Goal: Task Accomplishment & Management: Use online tool/utility

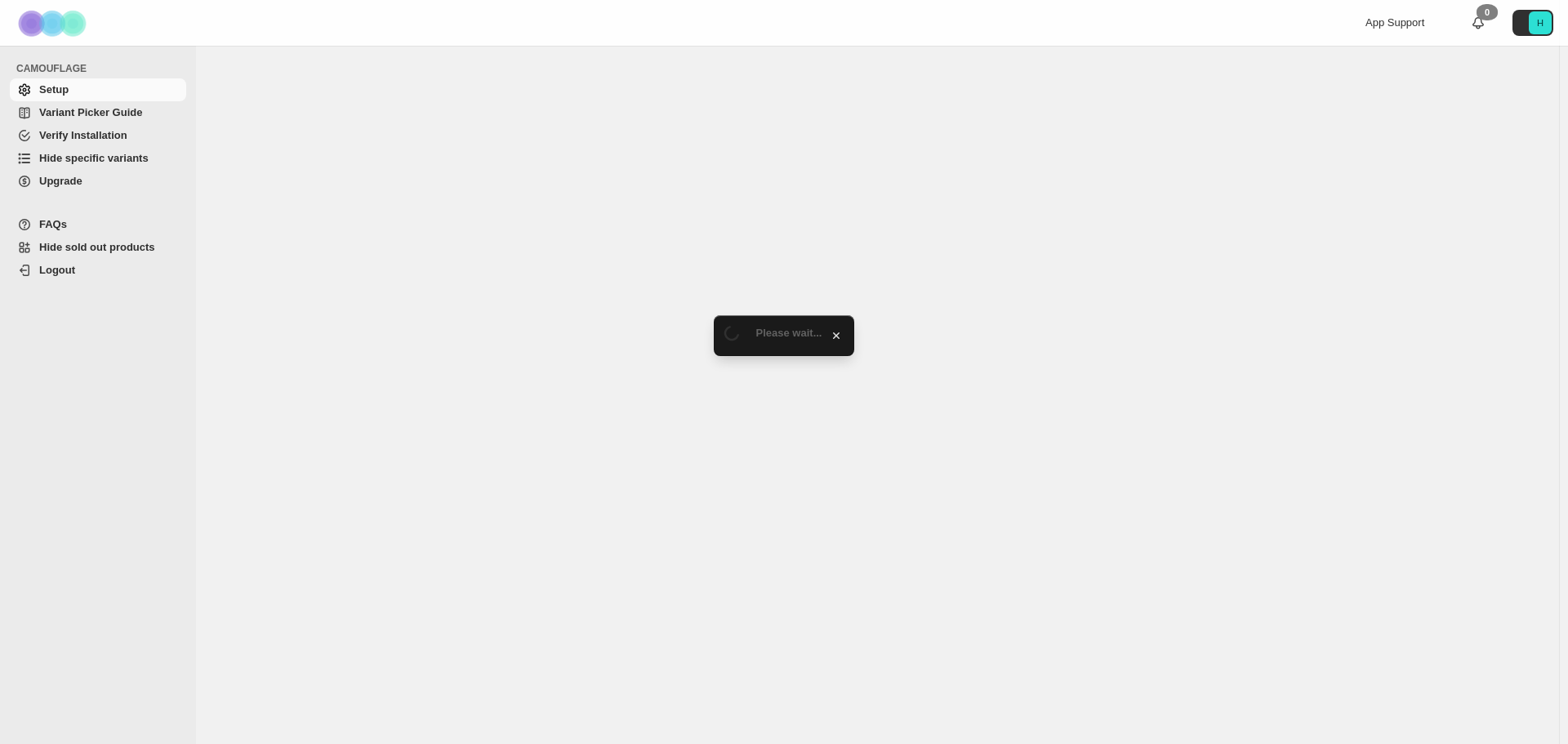
select select "**********"
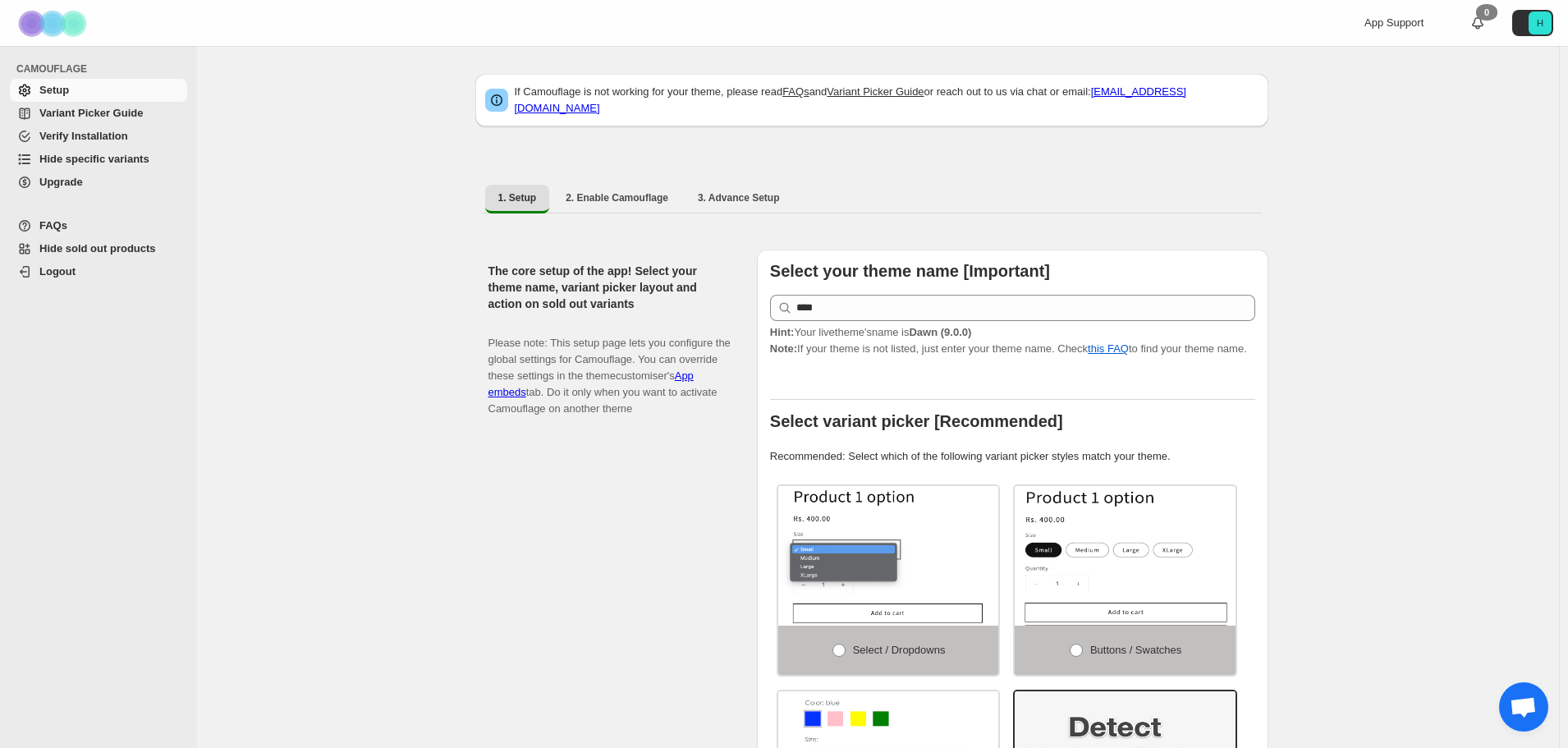
click at [103, 159] on span "Hide specific variants" at bounding box center [95, 159] width 110 height 12
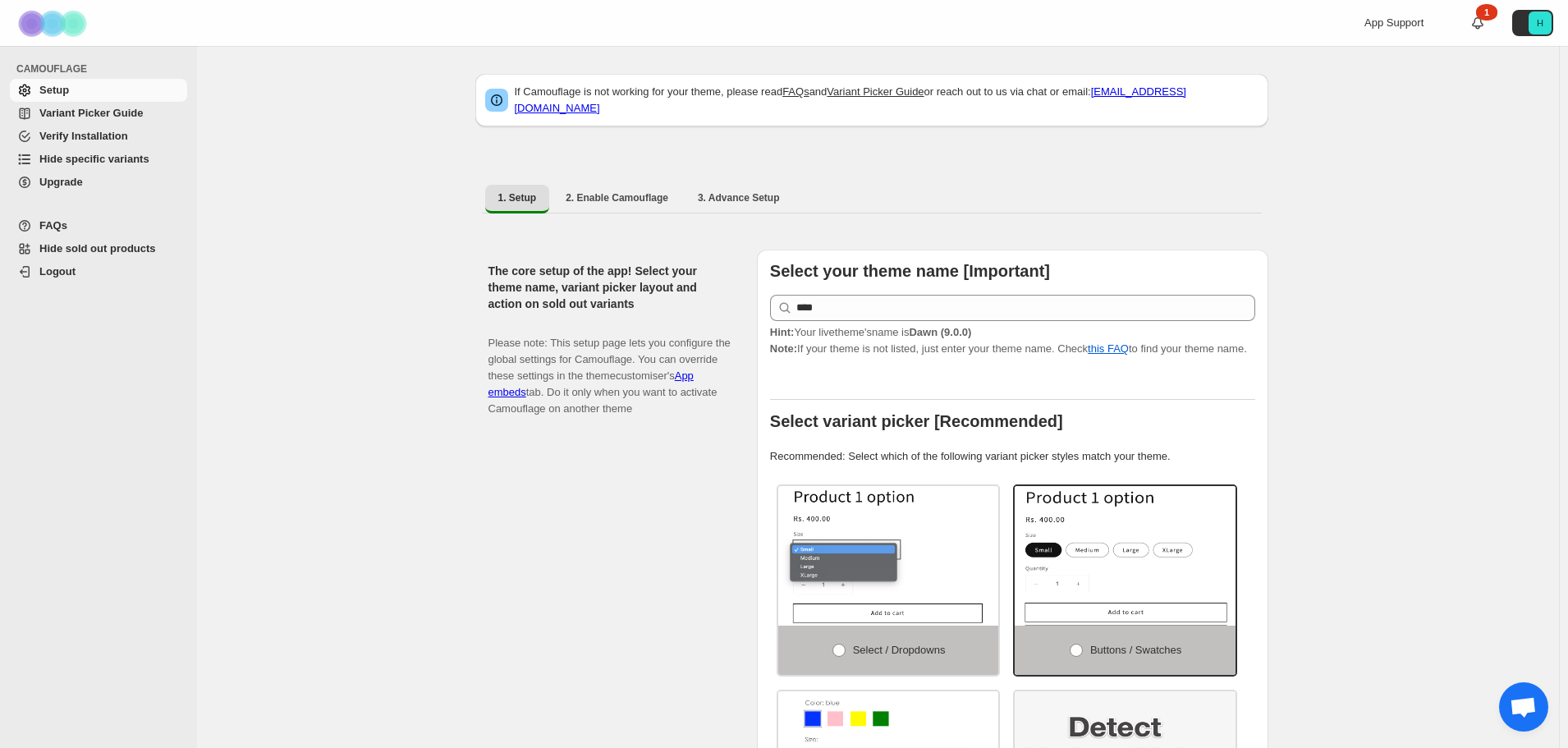
click at [94, 157] on span "Hide specific variants" at bounding box center [95, 159] width 110 height 12
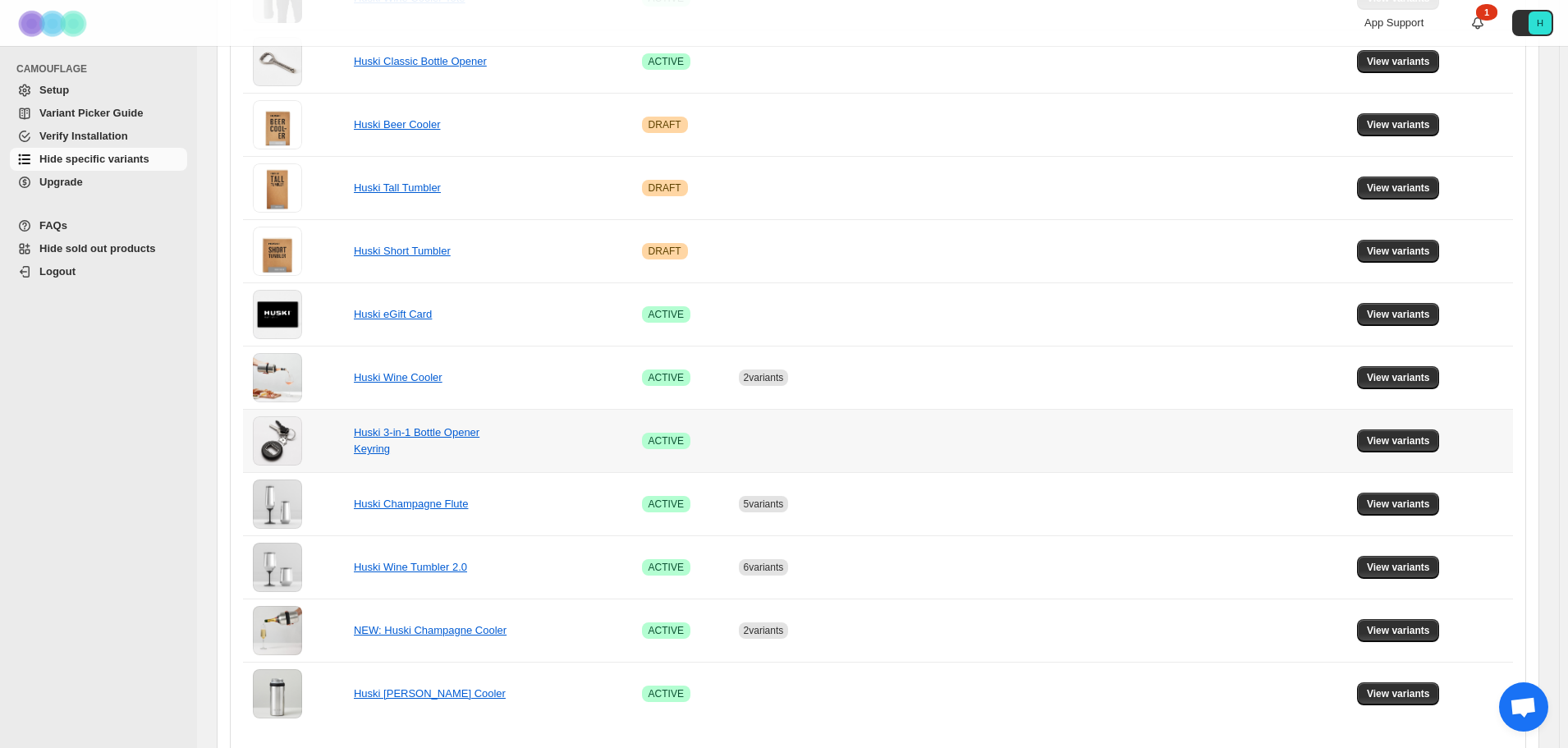
scroll to position [937, 0]
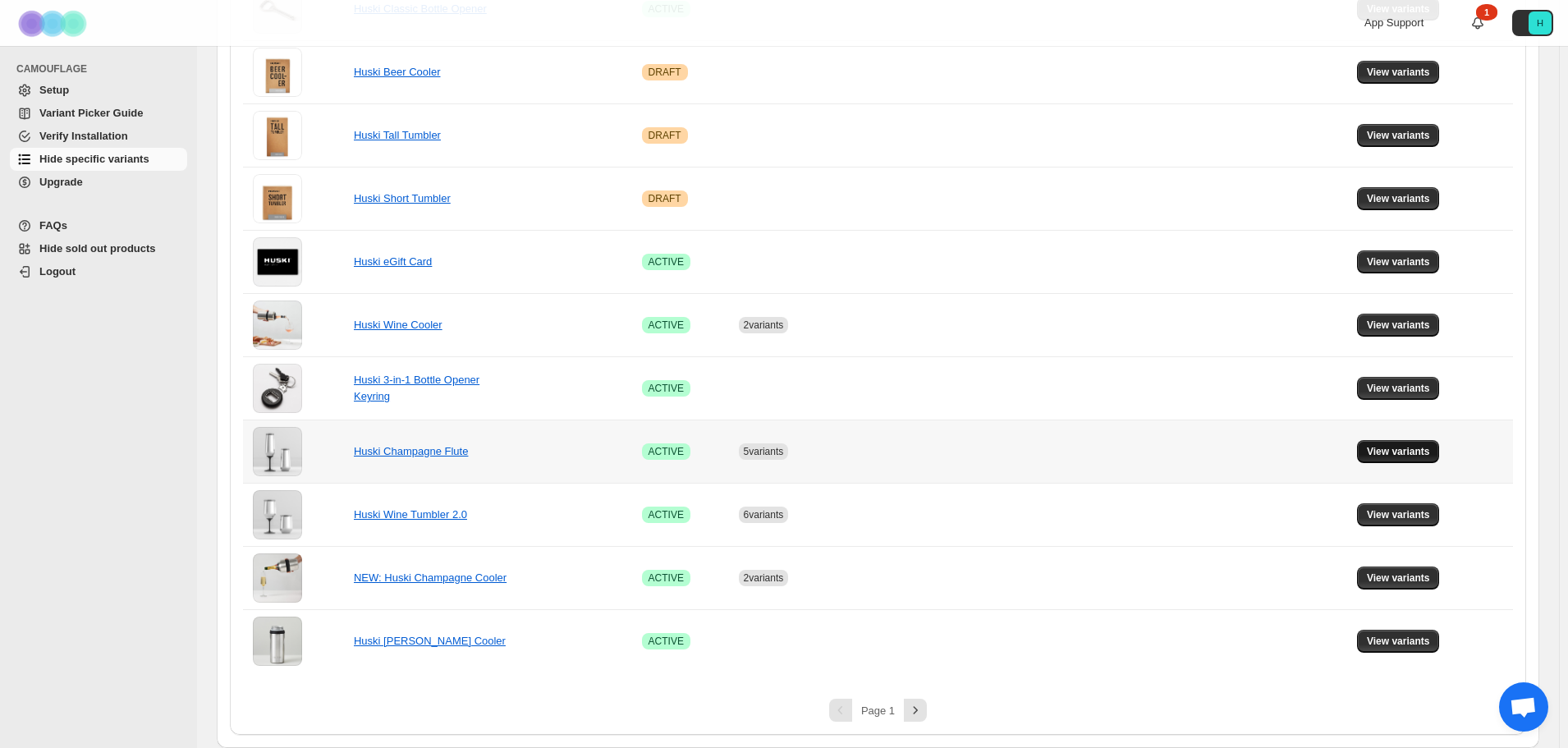
click at [1405, 448] on span "View variants" at bounding box center [1398, 451] width 64 height 13
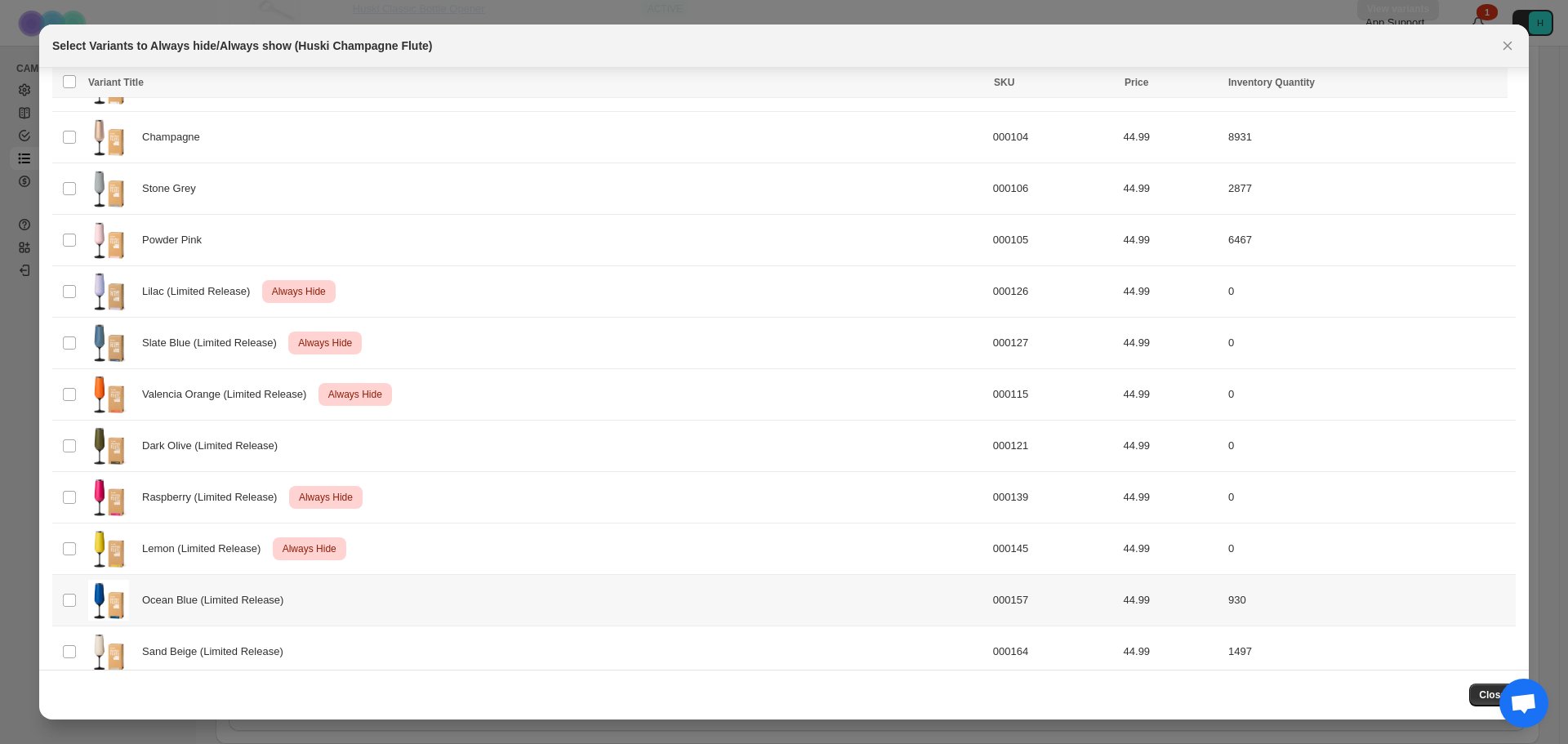
scroll to position [207, 0]
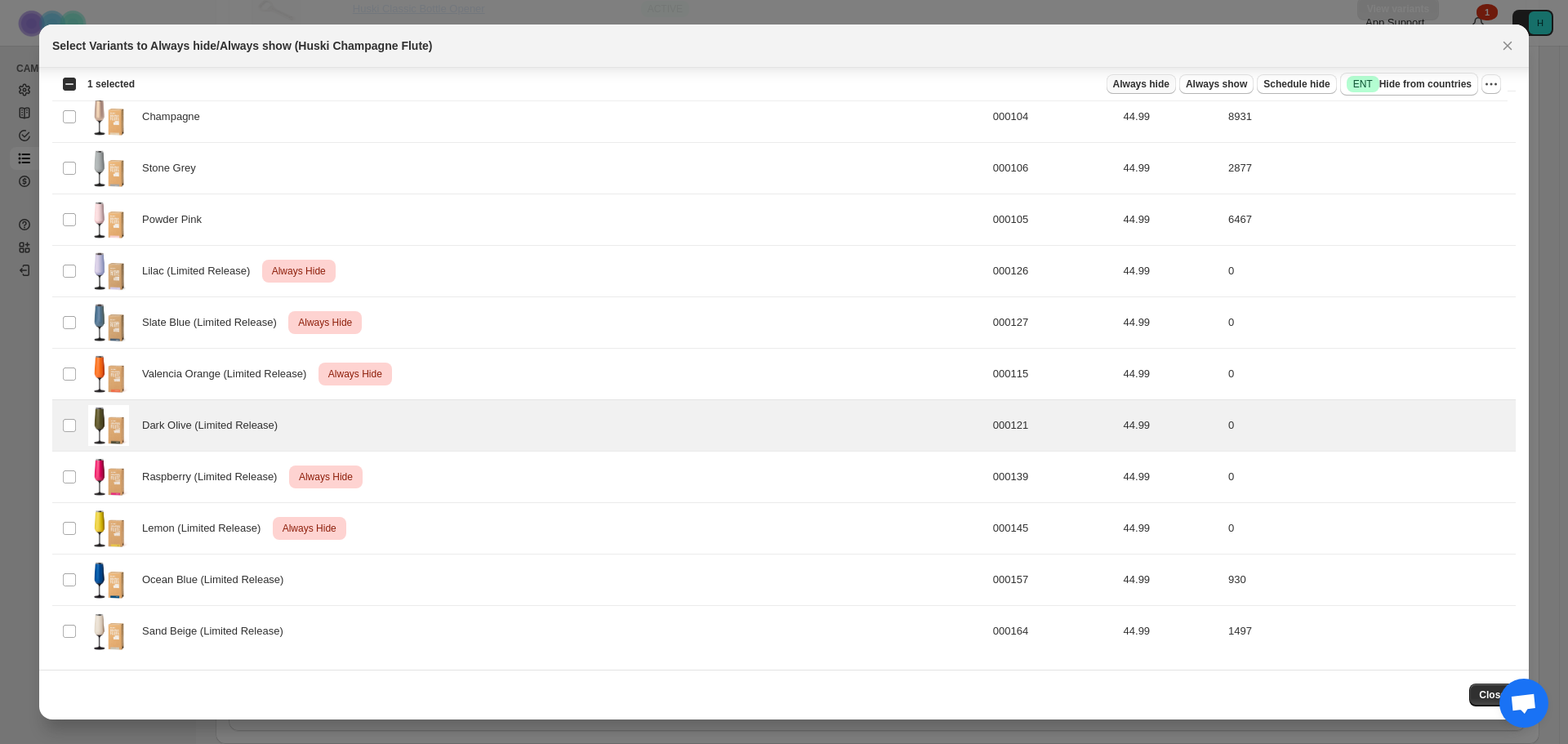
click at [1152, 84] on span "Always hide" at bounding box center [1141, 84] width 56 height 13
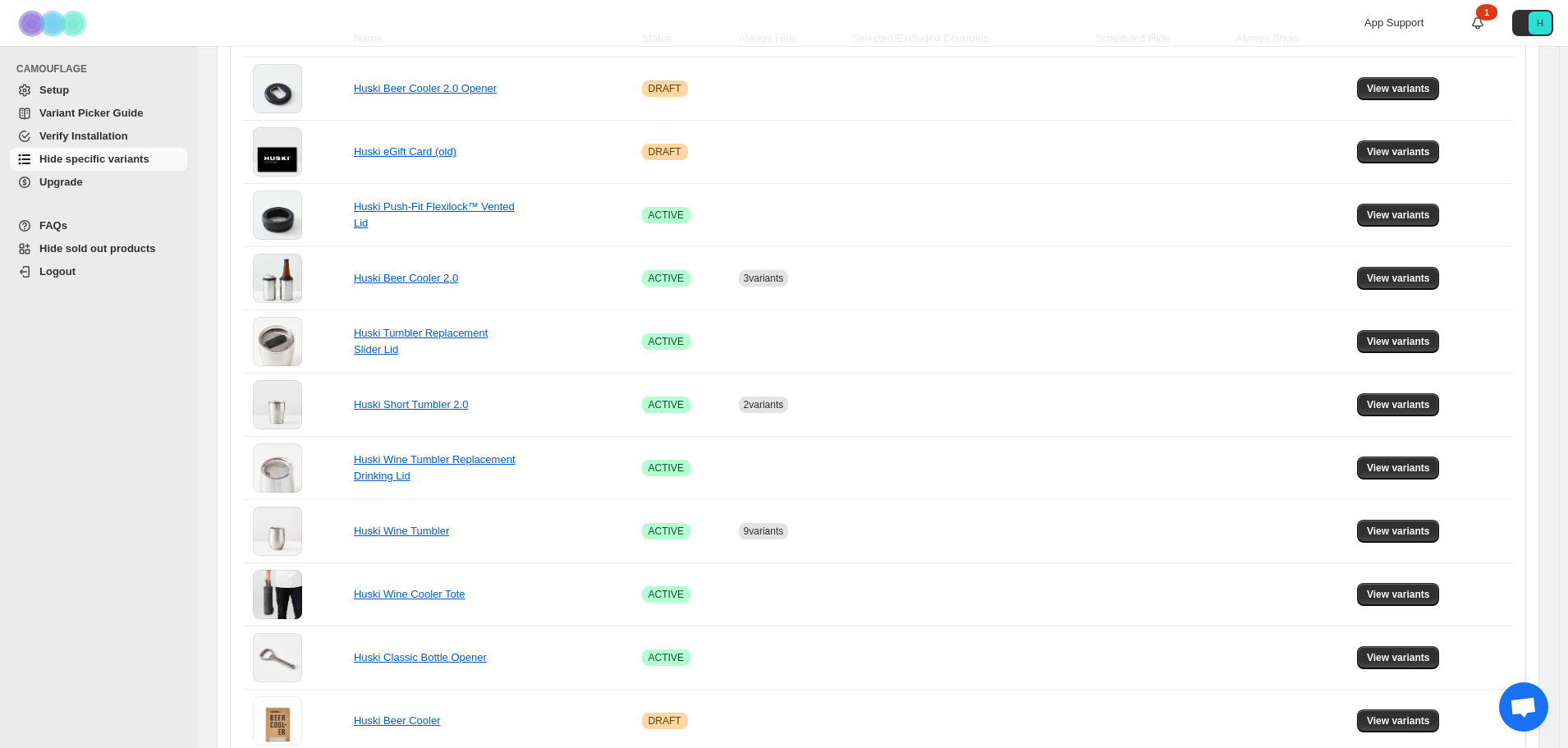
scroll to position [281, 0]
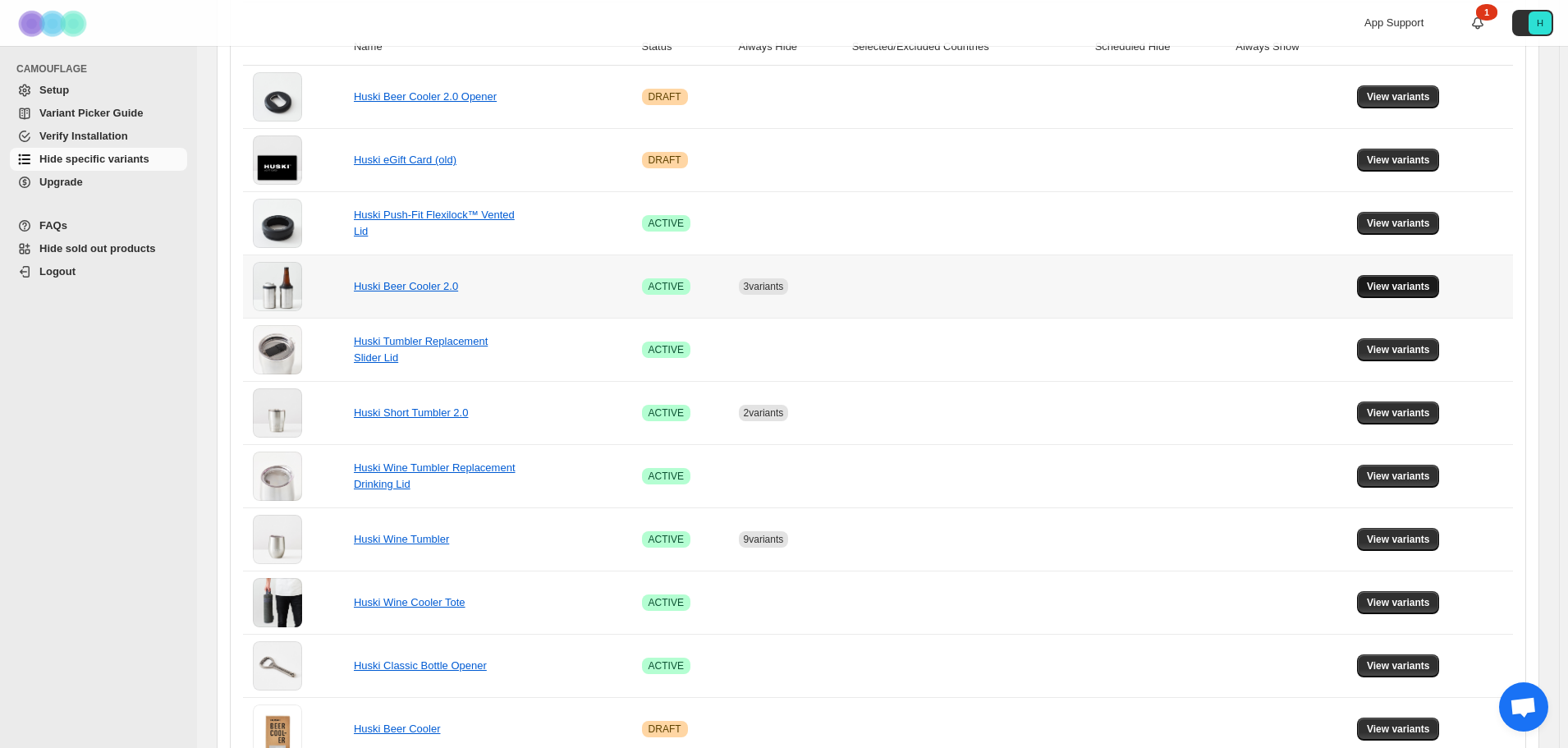
click at [1421, 282] on span "View variants" at bounding box center [1398, 286] width 64 height 13
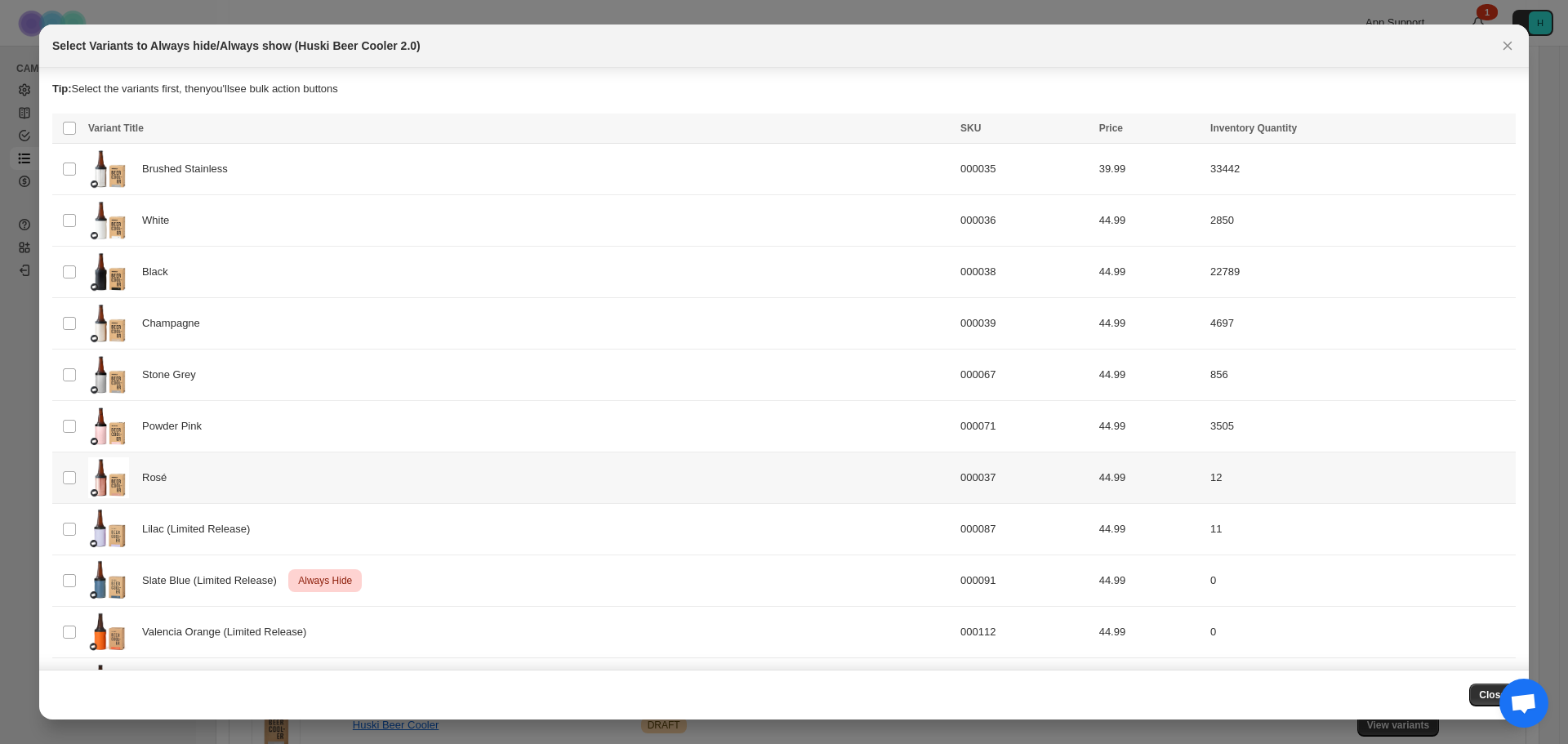
scroll to position [258, 0]
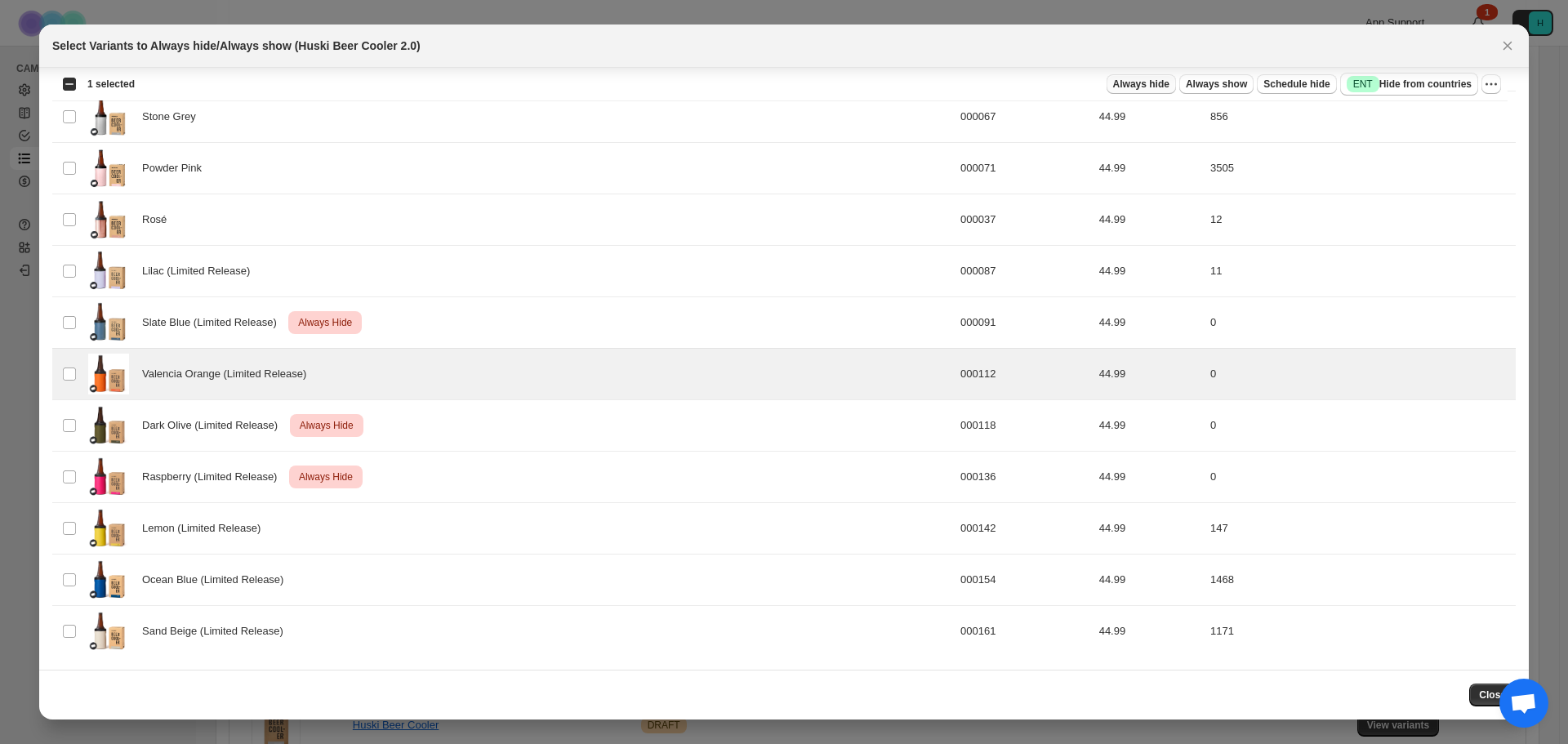
click at [1172, 91] on button "Always hide" at bounding box center [1141, 84] width 69 height 19
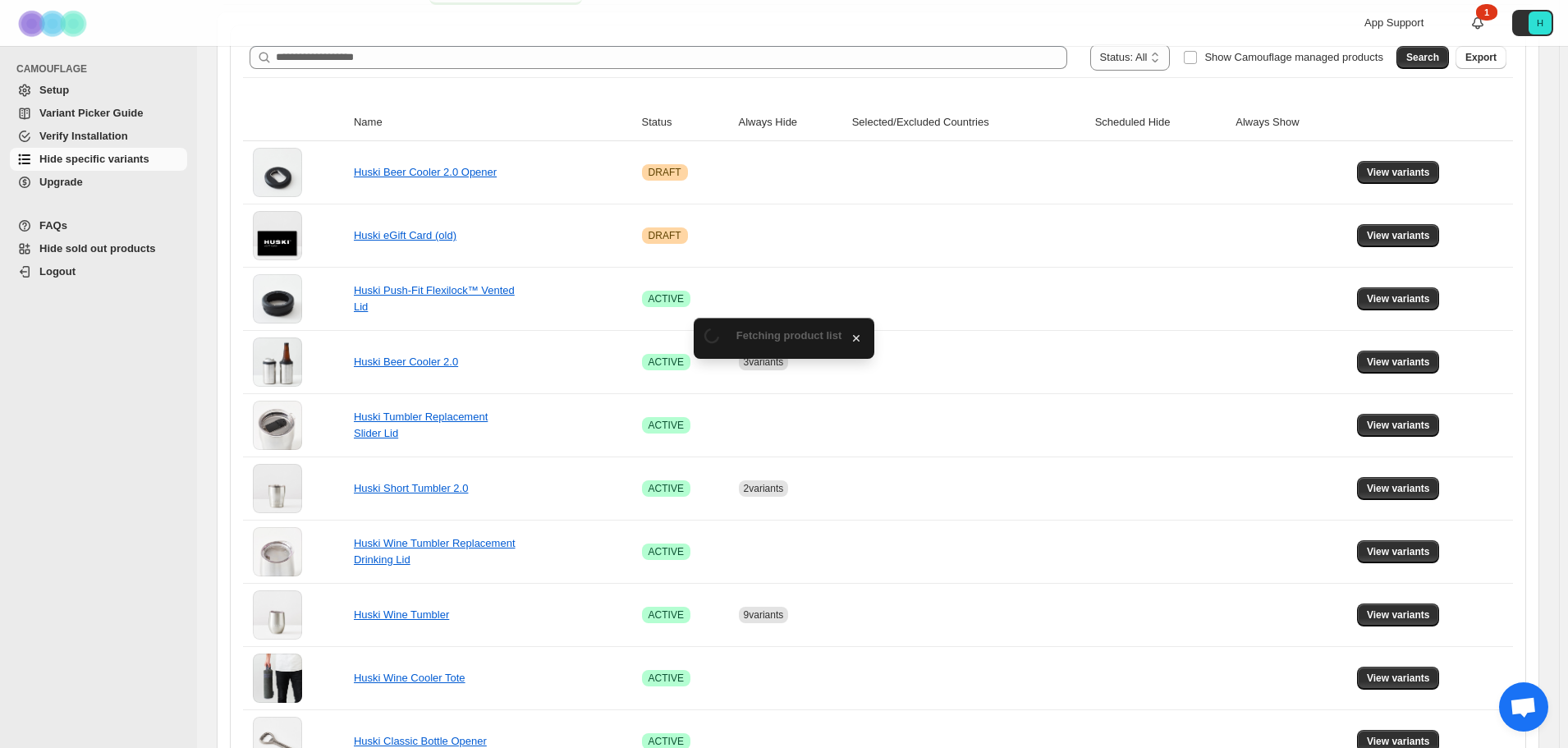
scroll to position [281, 0]
